Goal: Check status

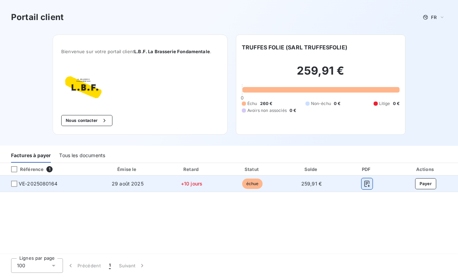
click at [367, 185] on icon "button" at bounding box center [366, 184] width 5 height 6
